Goal: Task Accomplishment & Management: Use online tool/utility

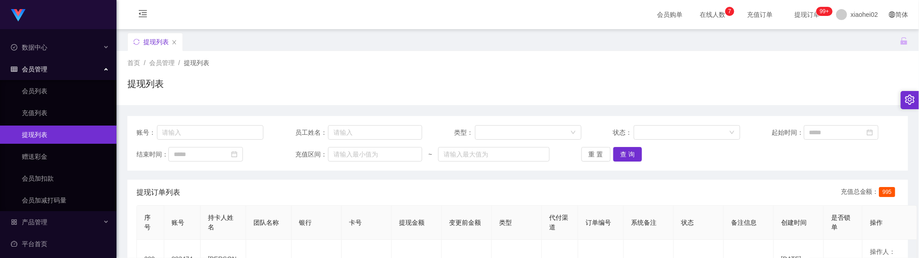
scroll to position [68, 0]
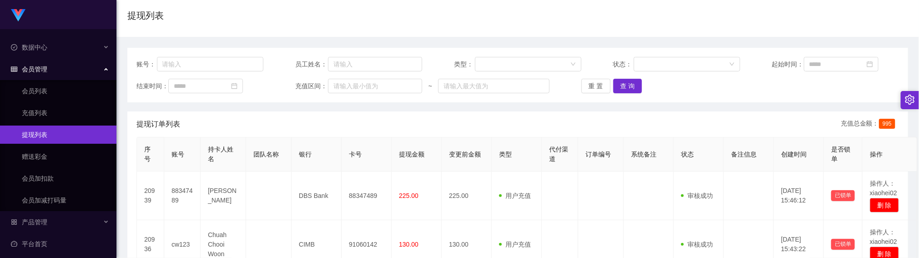
click at [628, 89] on button "查 询" at bounding box center [628, 86] width 29 height 15
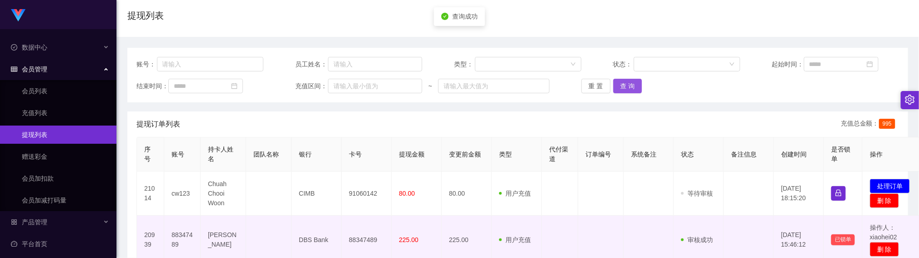
scroll to position [137, 0]
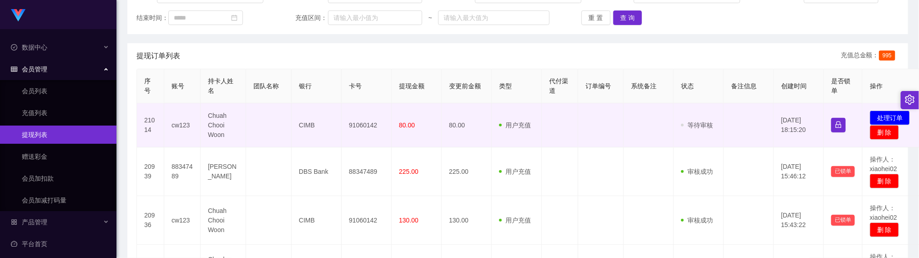
click at [361, 123] on td "91060142" at bounding box center [367, 125] width 50 height 44
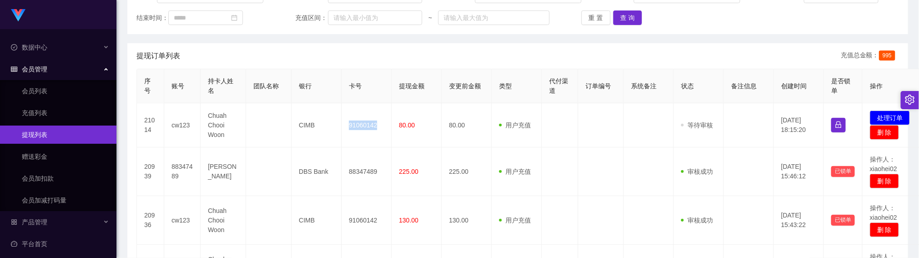
copy td "91060142"
click at [619, 18] on button "查 询" at bounding box center [628, 17] width 29 height 15
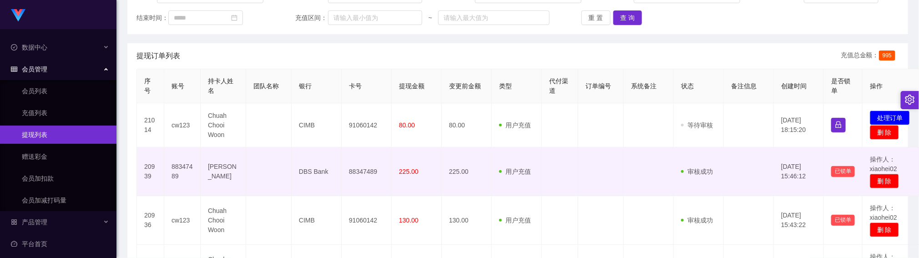
drag, startPoint x: 624, startPoint y: 178, endPoint x: 661, endPoint y: 137, distance: 55.5
click at [624, 177] on td at bounding box center [649, 171] width 50 height 49
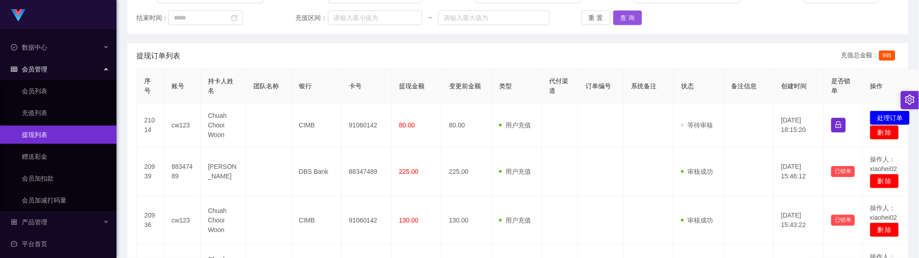
click at [623, 14] on button "查 询" at bounding box center [628, 17] width 29 height 15
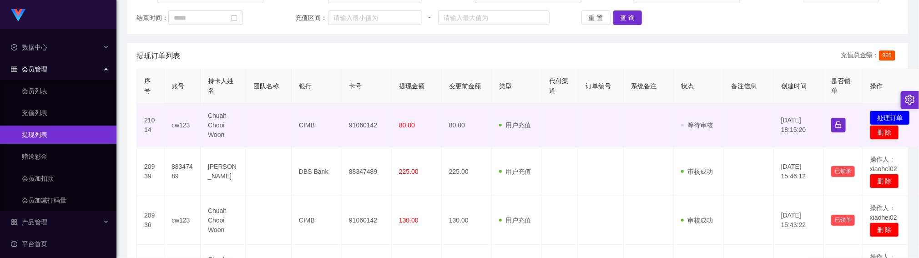
drag, startPoint x: 574, startPoint y: 170, endPoint x: 656, endPoint y: 126, distance: 93.5
click at [574, 170] on td at bounding box center [560, 171] width 36 height 49
click at [888, 120] on button "处理订单" at bounding box center [890, 118] width 40 height 15
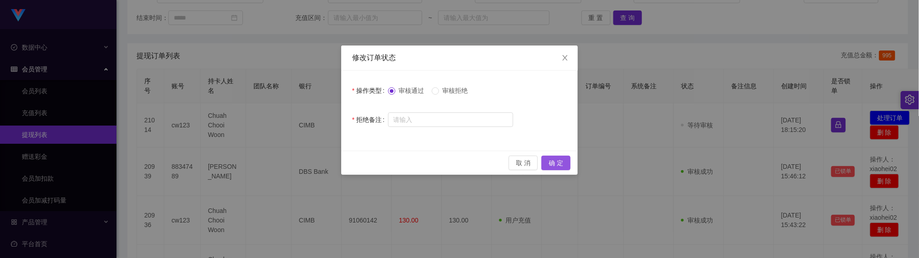
click at [560, 168] on button "确 定" at bounding box center [556, 163] width 29 height 15
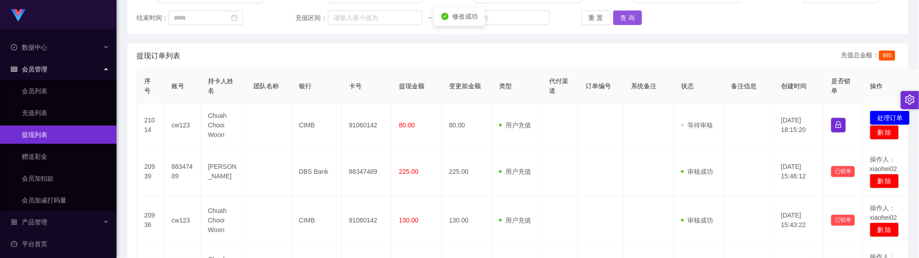
click at [630, 18] on button "查 询" at bounding box center [628, 17] width 29 height 15
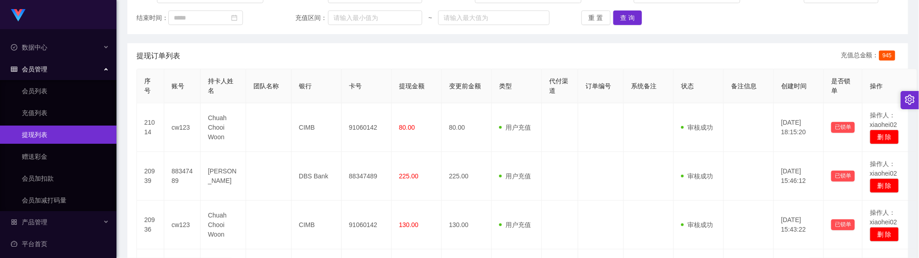
drag, startPoint x: 636, startPoint y: 143, endPoint x: 624, endPoint y: 96, distance: 48.9
click at [635, 143] on td at bounding box center [649, 127] width 50 height 49
click at [620, 21] on button "查 询" at bounding box center [628, 17] width 29 height 15
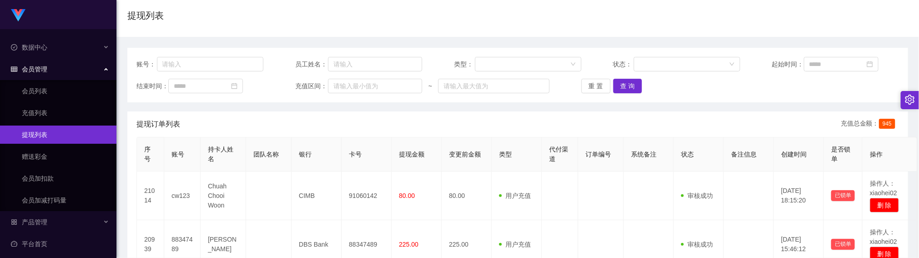
scroll to position [0, 0]
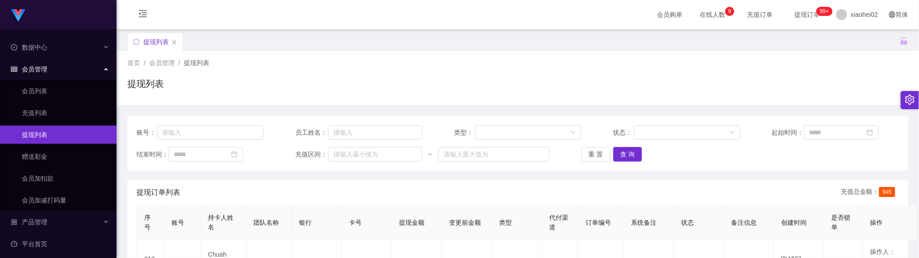
click at [538, 104] on div "首页 / 会员管理 / 提现列表 / 提现列表" at bounding box center [518, 78] width 803 height 54
click at [626, 159] on button "查 询" at bounding box center [628, 154] width 29 height 15
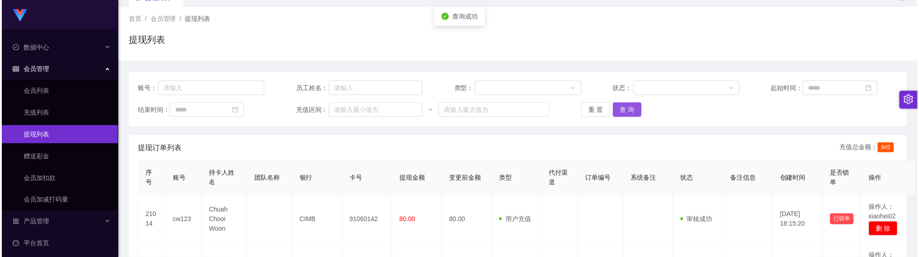
scroll to position [68, 0]
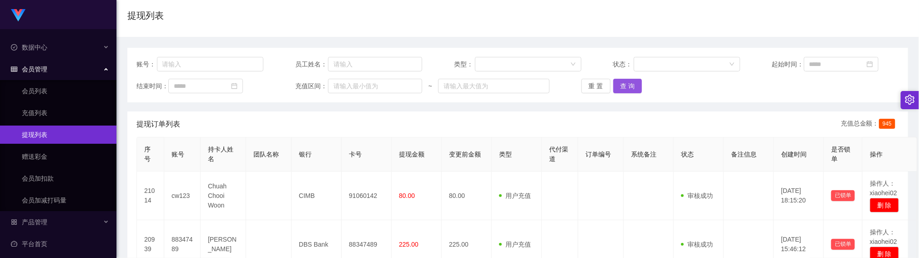
click at [619, 84] on button "查 询" at bounding box center [628, 86] width 29 height 15
drag, startPoint x: 511, startPoint y: 129, endPoint x: 604, endPoint y: 96, distance: 98.5
click at [513, 129] on div "提现订单列表 充值总金额： 945" at bounding box center [518, 124] width 763 height 25
click at [631, 85] on button "查 询" at bounding box center [628, 86] width 29 height 15
click at [320, 126] on div "提现订单列表 充值总金额： 945" at bounding box center [518, 124] width 763 height 25
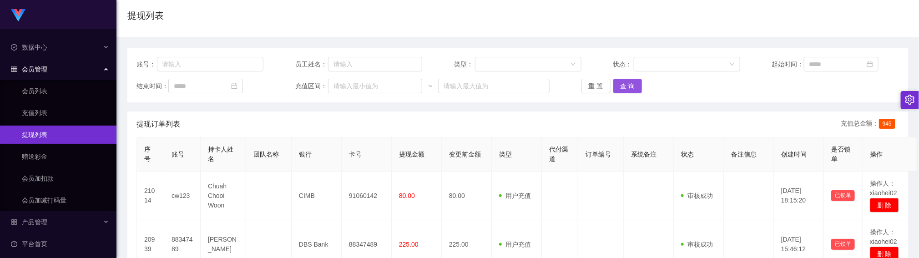
click at [625, 80] on button "查 询" at bounding box center [628, 86] width 29 height 15
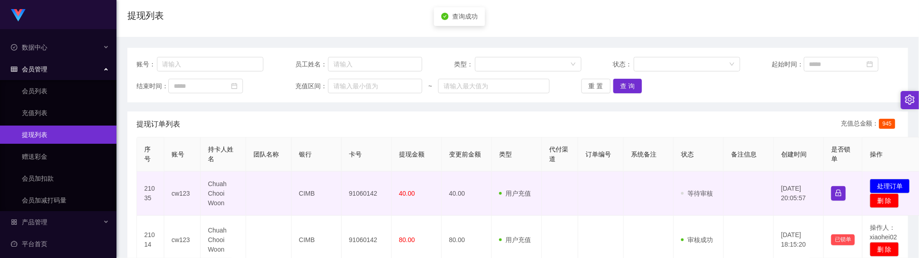
click at [365, 195] on td "91060142" at bounding box center [367, 194] width 50 height 44
click at [366, 195] on td "91060142" at bounding box center [367, 194] width 50 height 44
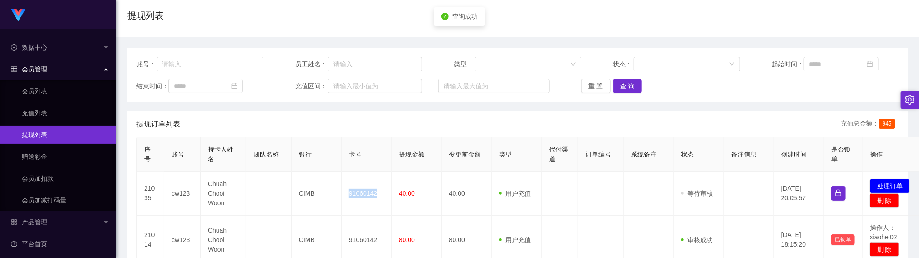
copy td "91060142"
click at [887, 186] on button "处理订单" at bounding box center [890, 186] width 40 height 15
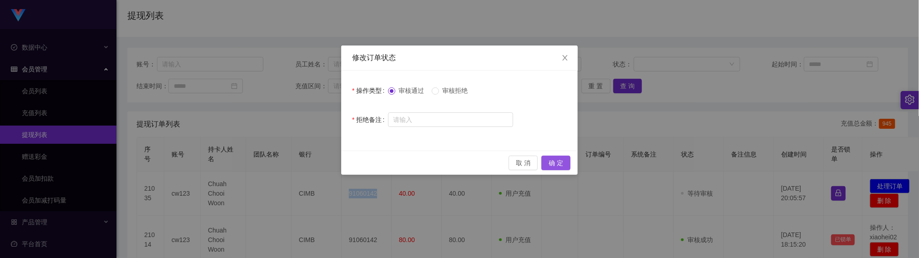
click at [551, 160] on button "确 定" at bounding box center [556, 163] width 29 height 15
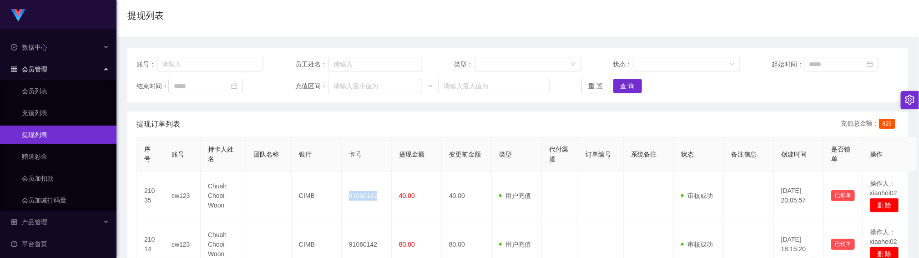
click at [373, 115] on div "提现订单列表 充值总金额： 825" at bounding box center [518, 124] width 763 height 25
click at [635, 83] on button "查 询" at bounding box center [628, 86] width 29 height 15
click at [639, 83] on button "查 询" at bounding box center [628, 86] width 29 height 15
click at [620, 89] on button "查 询" at bounding box center [628, 86] width 29 height 15
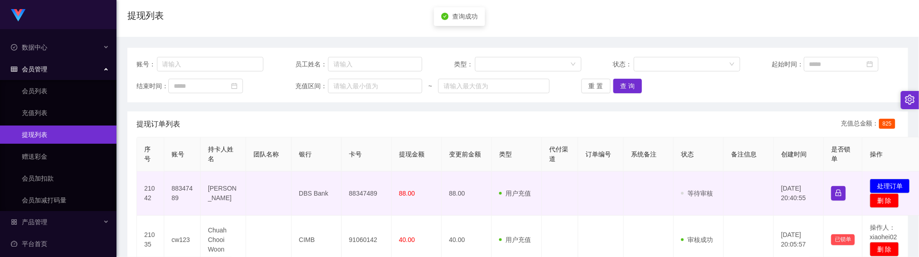
click at [360, 196] on td "88347489" at bounding box center [367, 194] width 50 height 44
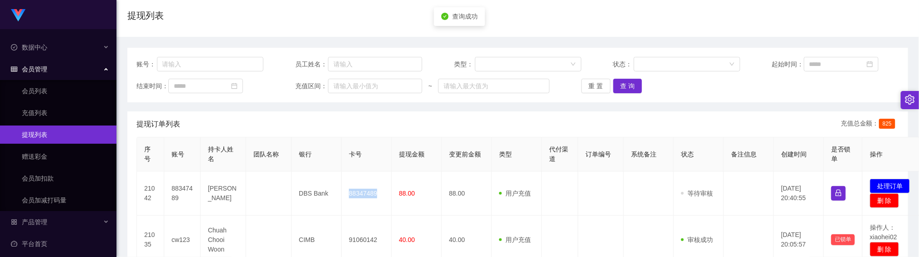
copy td "88347489"
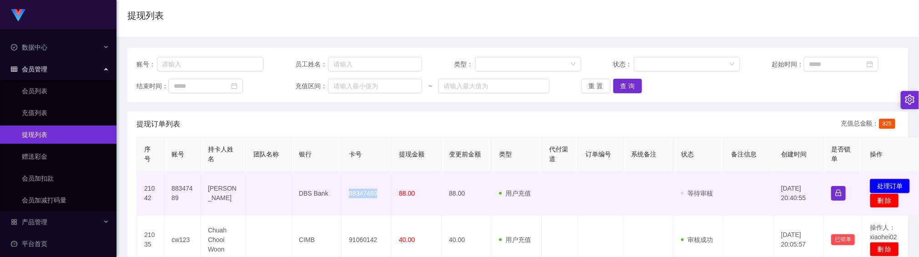
click at [883, 184] on button "处理订单" at bounding box center [890, 186] width 40 height 15
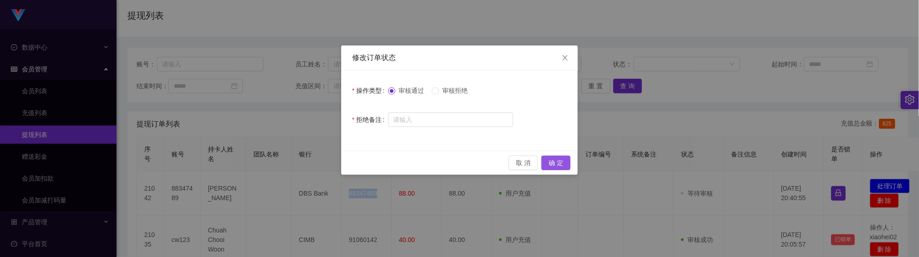
click at [556, 162] on button "确 定" at bounding box center [556, 163] width 29 height 15
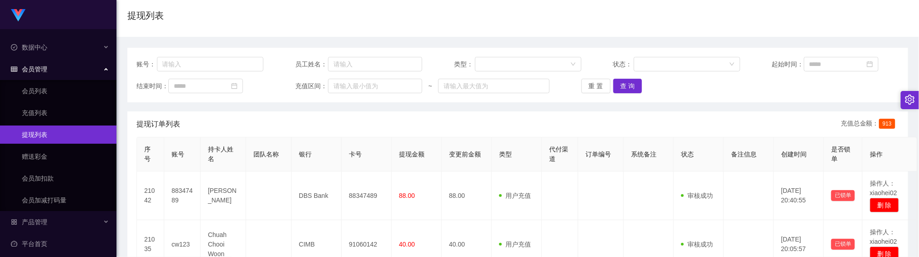
drag, startPoint x: 384, startPoint y: 55, endPoint x: 388, endPoint y: 48, distance: 8.0
click at [384, 55] on div "账号： 员工姓名： 类型： 状态： 起始时间： 结束时间： 充值区间： ~ 重 置 查 询" at bounding box center [517, 75] width 781 height 55
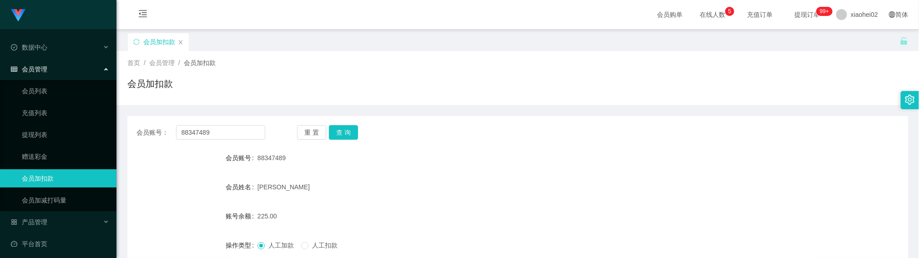
click at [248, 125] on input "88347489" at bounding box center [220, 132] width 89 height 15
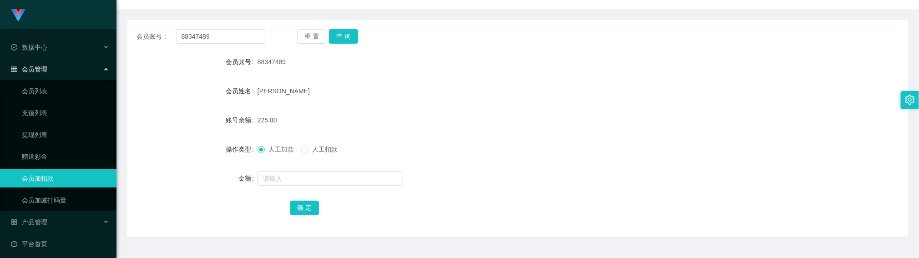
click at [248, 36] on input "88347489" at bounding box center [220, 36] width 89 height 15
type input "cw123"
click at [355, 33] on button "查 询" at bounding box center [343, 36] width 29 height 15
click at [295, 176] on input "text" at bounding box center [331, 178] width 146 height 15
type input "80"
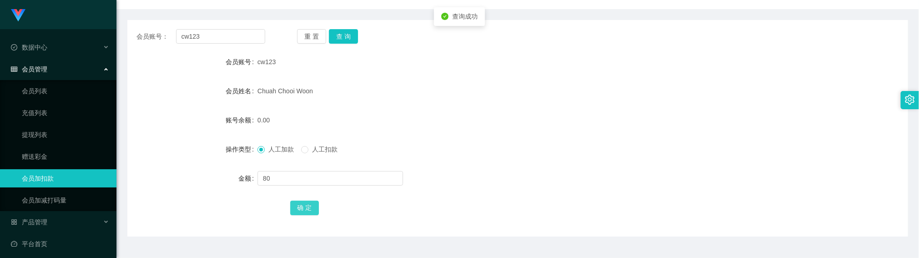
click at [308, 205] on button "确 定" at bounding box center [304, 208] width 29 height 15
drag, startPoint x: 514, startPoint y: 123, endPoint x: 515, endPoint y: 96, distance: 27.3
click at [515, 123] on div "80.00" at bounding box center [486, 120] width 456 height 18
click at [350, 37] on button "查 询" at bounding box center [343, 36] width 29 height 15
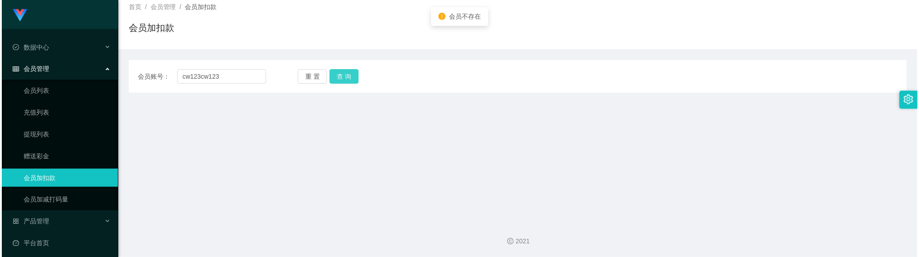
scroll to position [55, 0]
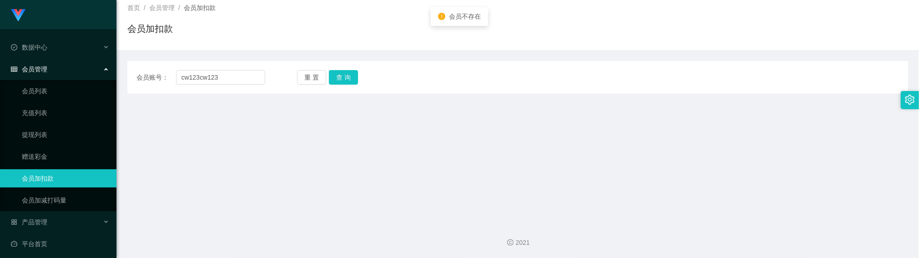
click at [218, 34] on div "会员加扣款" at bounding box center [517, 32] width 781 height 21
click at [238, 78] on input "cw123cw123" at bounding box center [220, 77] width 89 height 15
paste input "text"
type input "cw123"
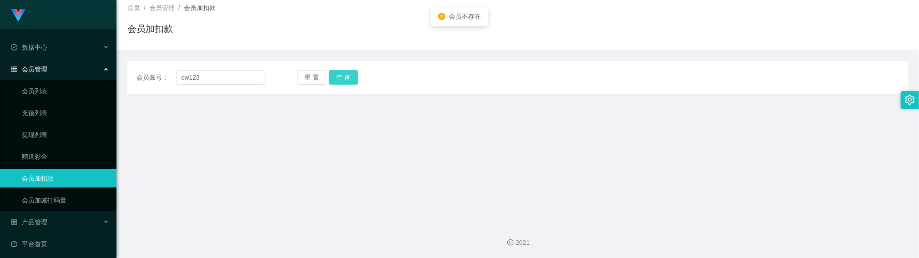
click at [344, 76] on button "查 询" at bounding box center [343, 77] width 29 height 15
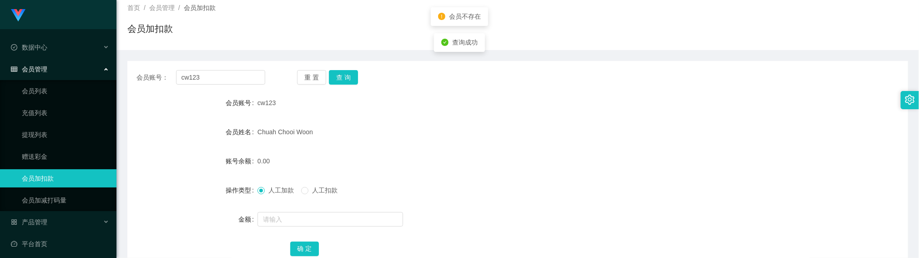
click at [291, 210] on div at bounding box center [486, 219] width 456 height 18
click at [305, 247] on button "确 定" at bounding box center [304, 249] width 29 height 15
click at [303, 222] on input "text" at bounding box center [331, 219] width 146 height 15
type input "40"
click at [309, 251] on button "确 定" at bounding box center [304, 249] width 29 height 15
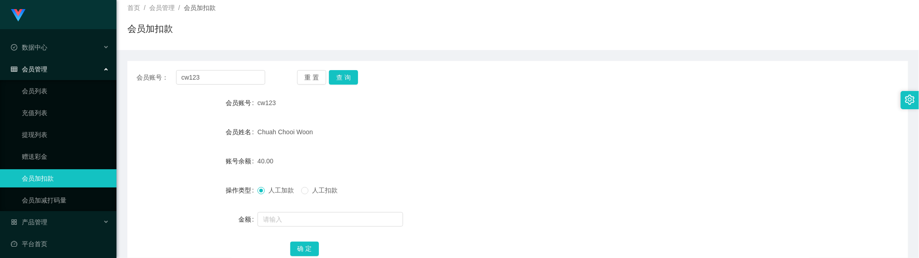
drag, startPoint x: 529, startPoint y: 175, endPoint x: 518, endPoint y: 149, distance: 27.9
click at [528, 174] on form "会员账号 cw123 会员姓名 [PERSON_NAME] 账号余额 40.00 操作类型 人工加款 人工扣款 金额 确 定" at bounding box center [517, 176] width 781 height 164
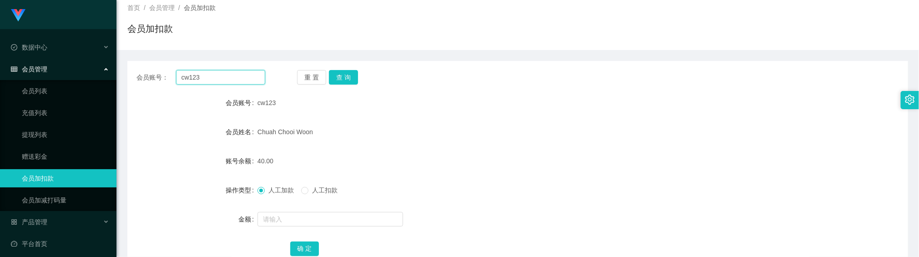
click at [253, 70] on input "cw123" at bounding box center [220, 77] width 89 height 15
click at [253, 75] on input "cw123" at bounding box center [220, 77] width 89 height 15
paste input "88347489"
type input "88347489"
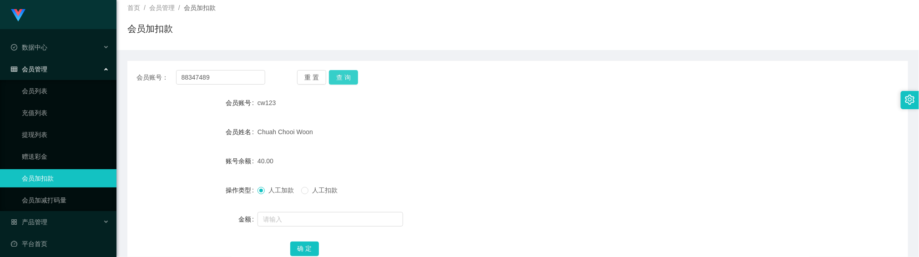
drag, startPoint x: 346, startPoint y: 74, endPoint x: 346, endPoint y: 88, distance: 13.7
click at [347, 74] on button "查 询" at bounding box center [343, 77] width 29 height 15
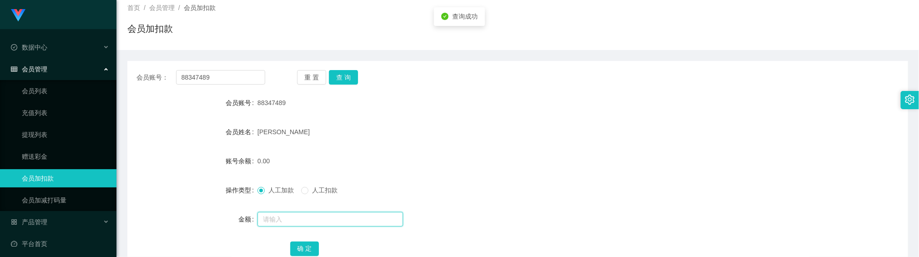
click at [299, 220] on input "text" at bounding box center [331, 219] width 146 height 15
type input "88"
click at [313, 251] on button "确 定" at bounding box center [304, 249] width 29 height 15
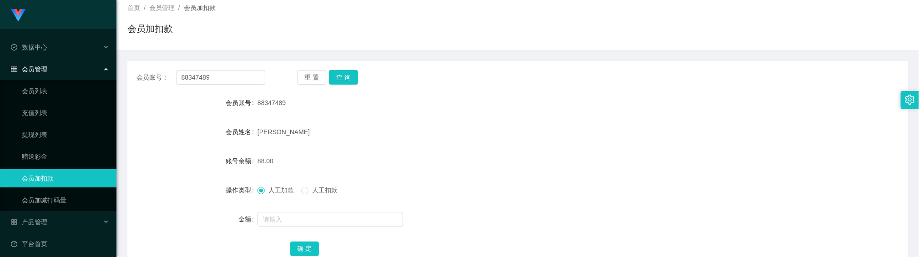
drag, startPoint x: 538, startPoint y: 194, endPoint x: 526, endPoint y: 156, distance: 40.0
click at [538, 190] on div "人工加款 人工扣款" at bounding box center [486, 190] width 456 height 18
